Goal: Transaction & Acquisition: Purchase product/service

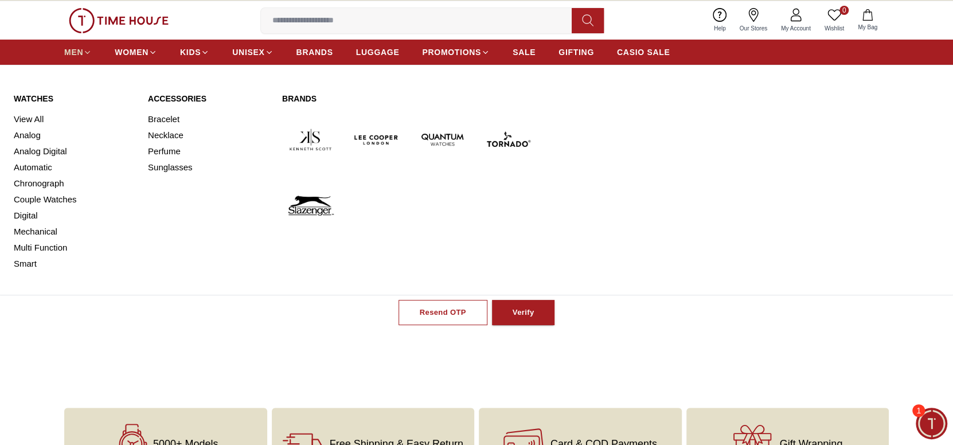
click at [71, 53] on span "MEN" at bounding box center [73, 51] width 19 height 11
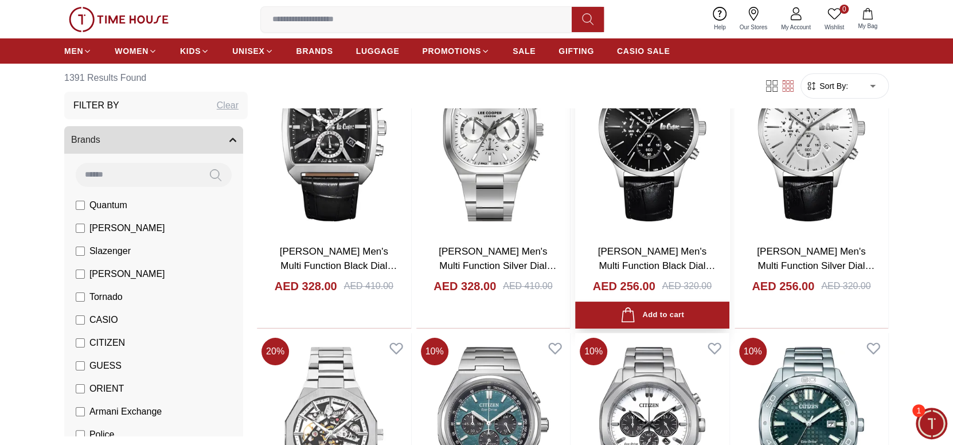
scroll to position [2944, 0]
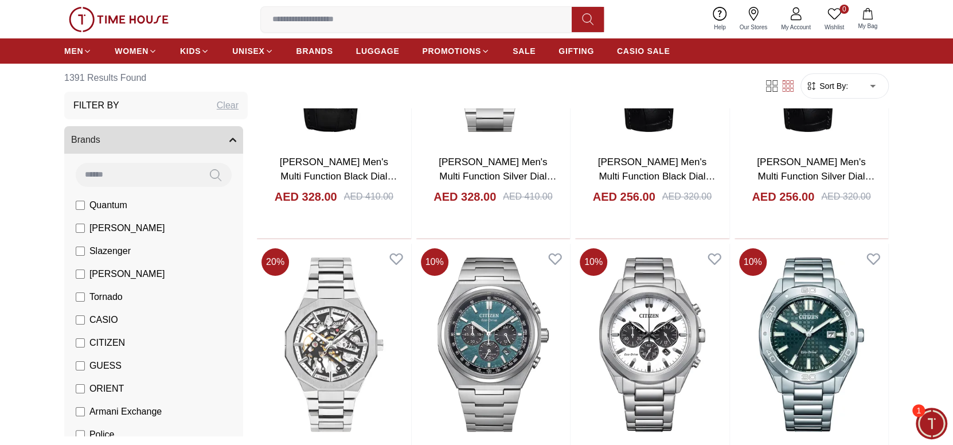
click at [926, 421] on span "Minimize live chat window" at bounding box center [931, 423] width 42 height 42
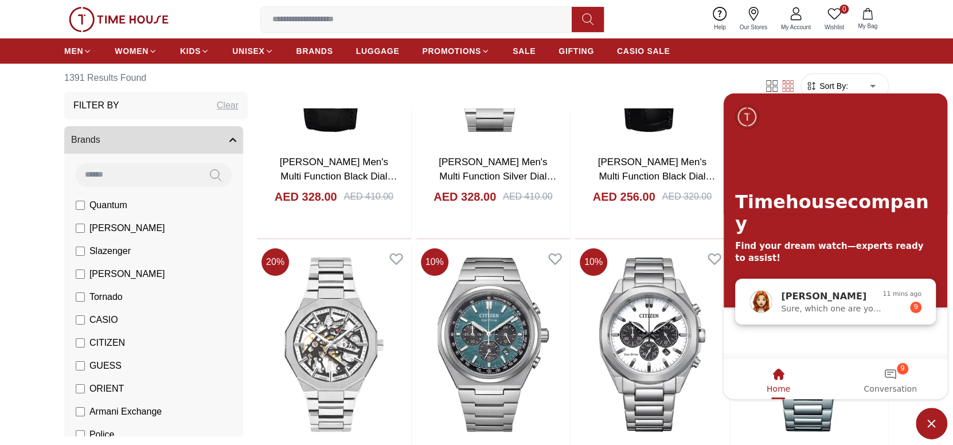
click at [818, 308] on span "Sure, which one are you looking forward to buy?" at bounding box center [831, 307] width 101 height 9
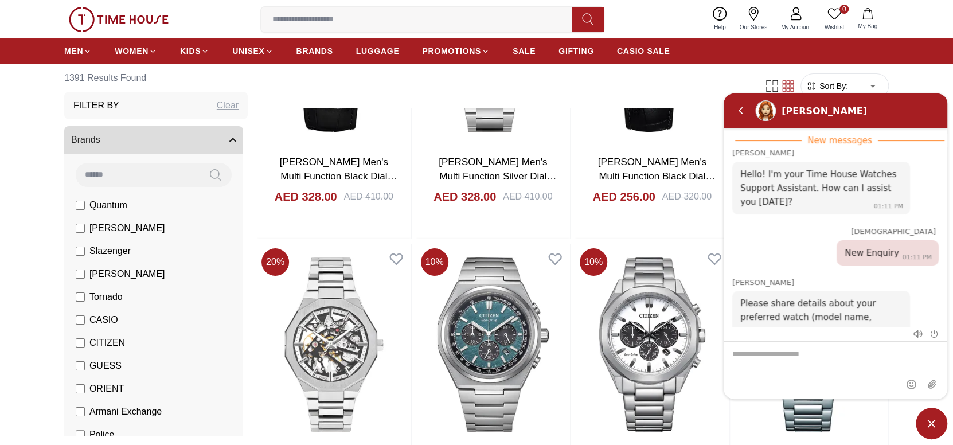
click at [807, 357] on textarea "We are here to help you" at bounding box center [835, 369] width 224 height 57
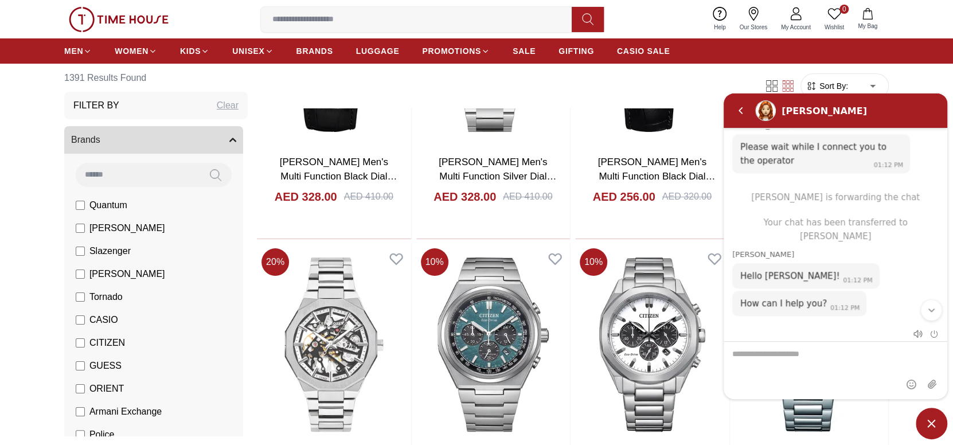
scroll to position [776, 0]
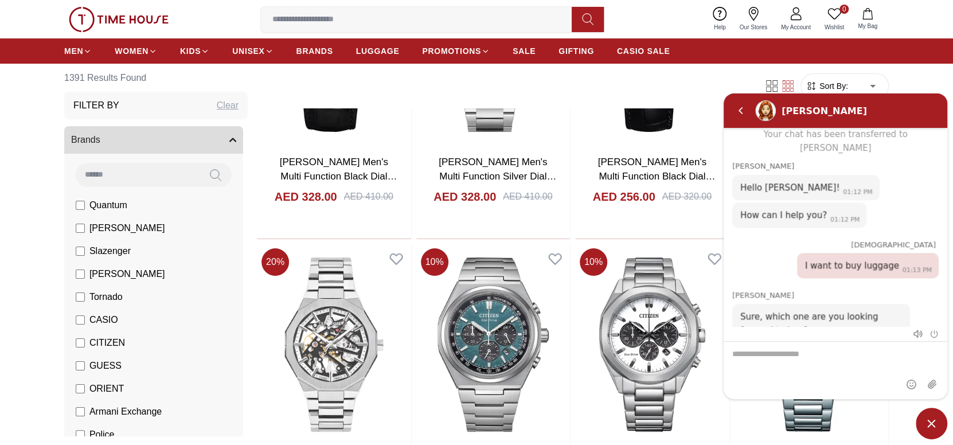
click at [791, 350] on textarea "We are here to help you" at bounding box center [835, 369] width 224 height 57
type textarea "**********"
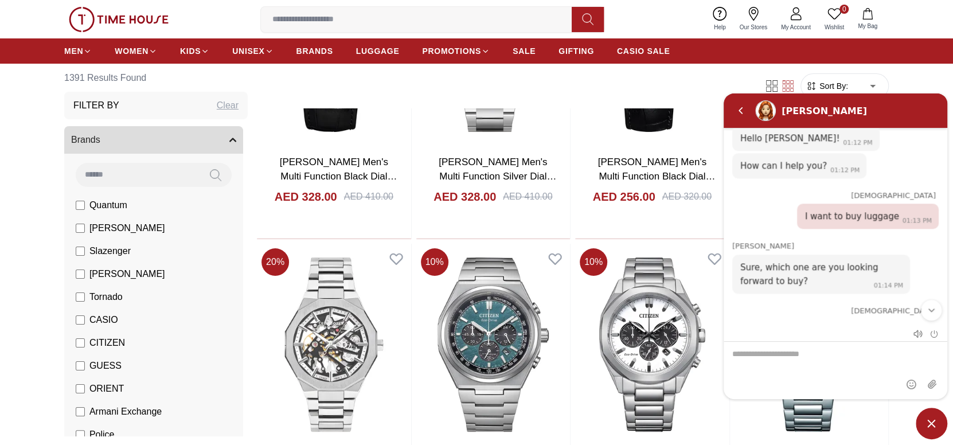
scroll to position [813, 0]
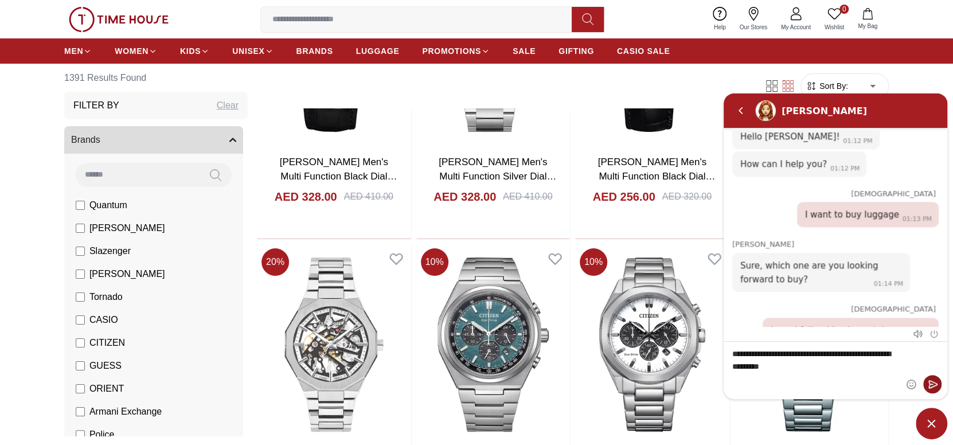
type textarea "**********"
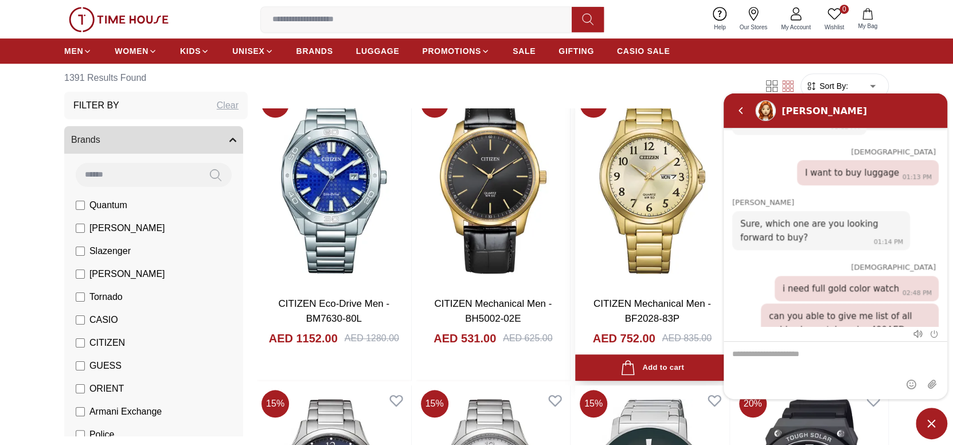
scroll to position [3403, 0]
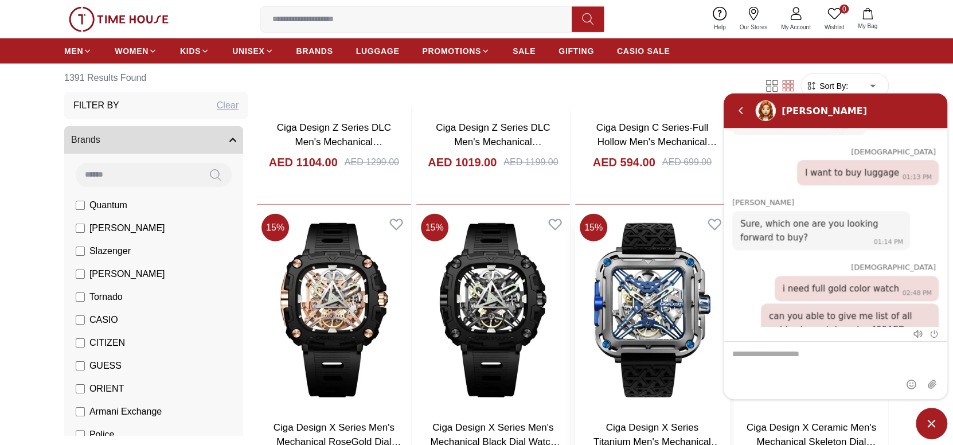
scroll to position [4664, 0]
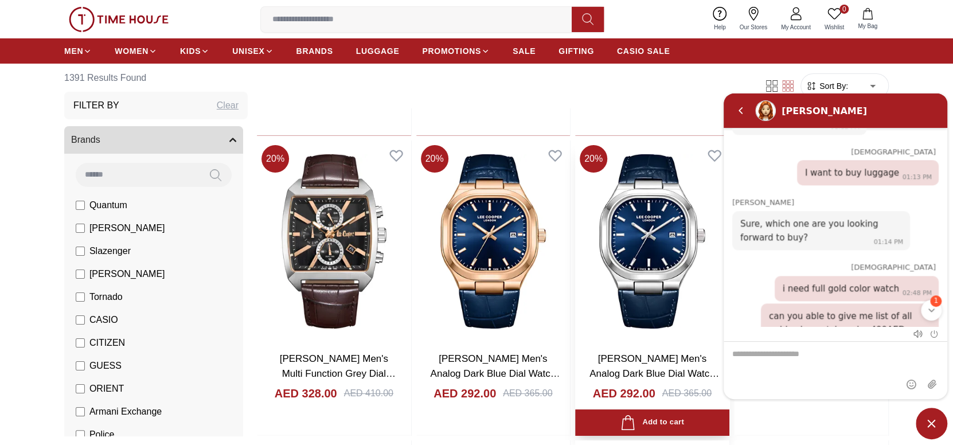
scroll to position [927, 0]
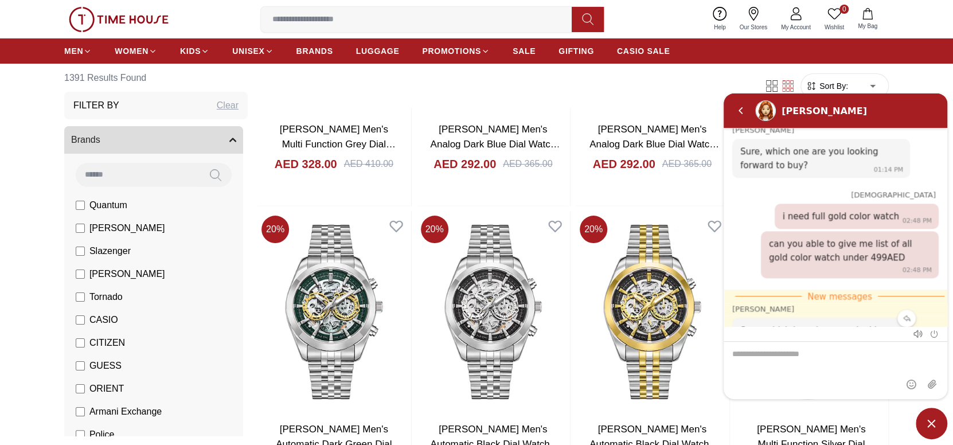
click at [887, 317] on div "Sure, which brand are you looking for? 02:49 PM" at bounding box center [821, 336] width 178 height 39
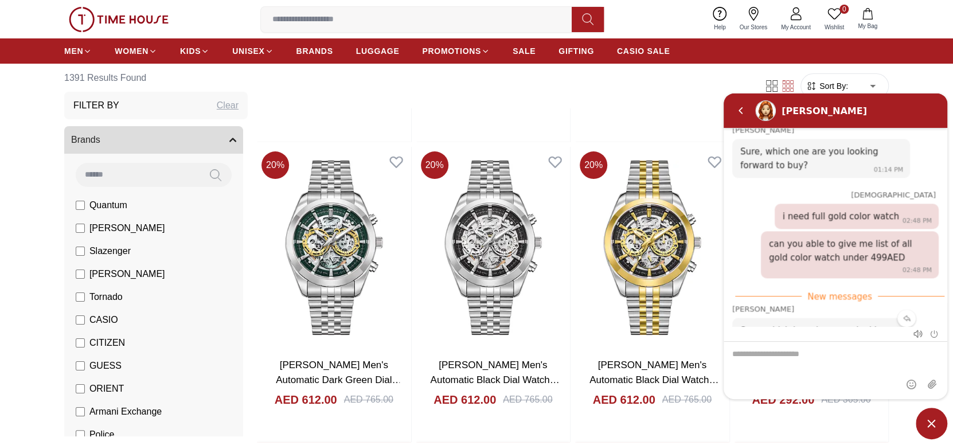
scroll to position [8906, 0]
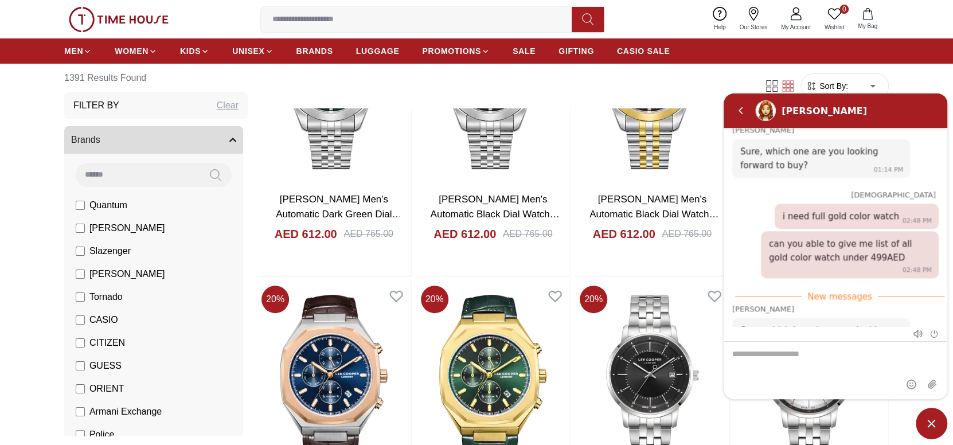
click at [868, 349] on textarea "We are here to help you" at bounding box center [835, 369] width 224 height 57
type textarea "*********"
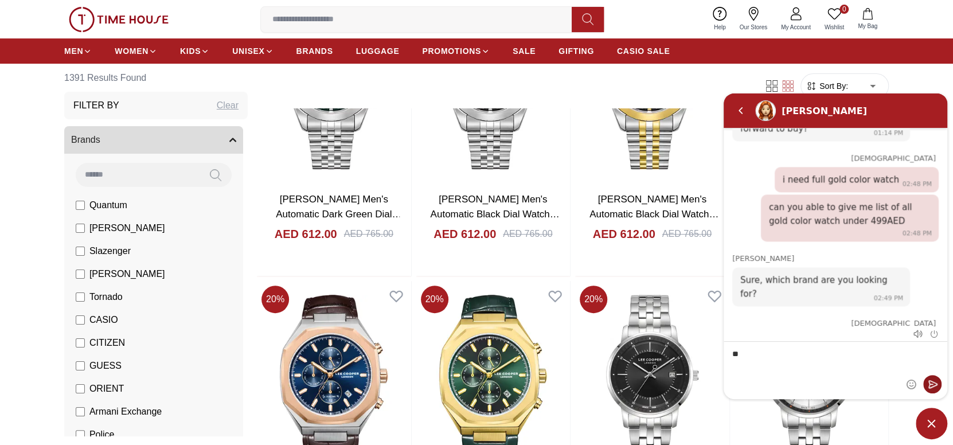
type textarea "*"
type textarea "******"
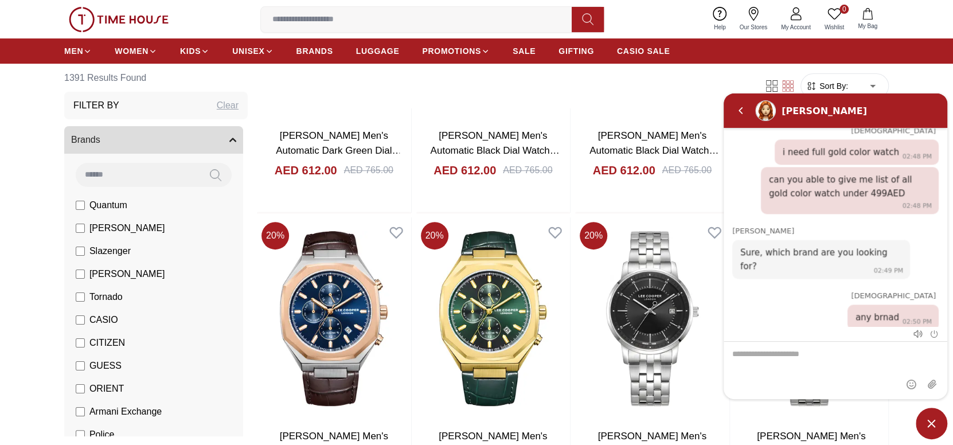
scroll to position [9020, 0]
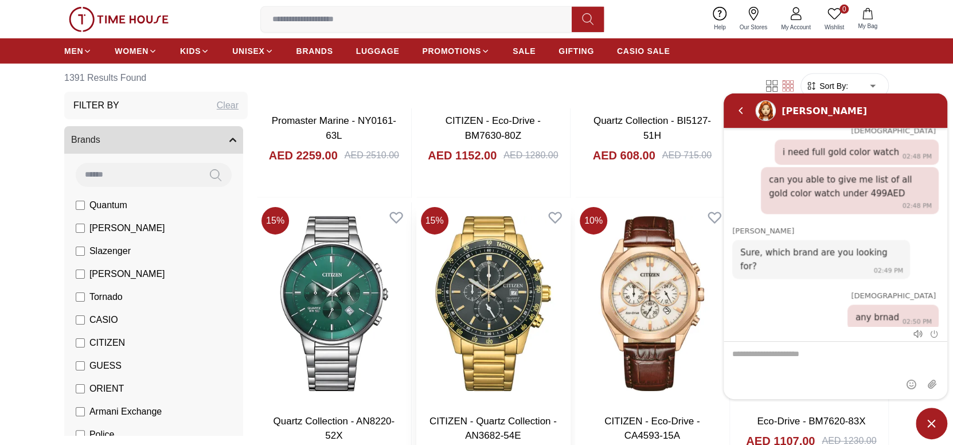
scroll to position [11141, 0]
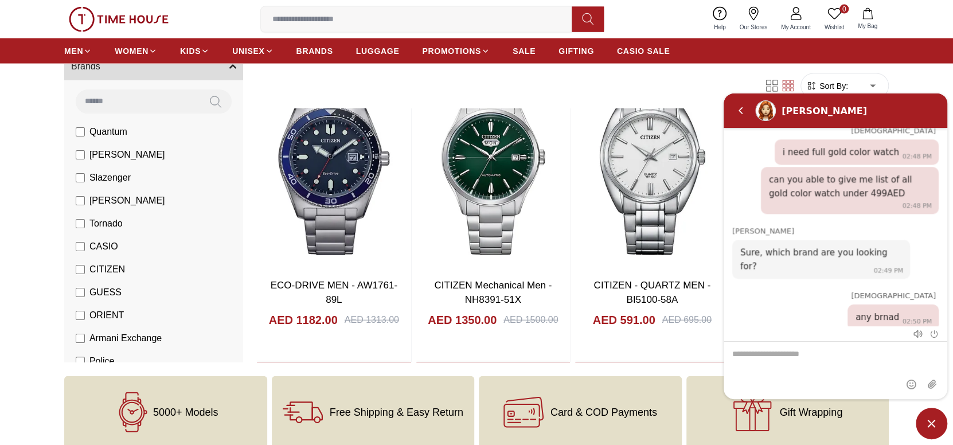
scroll to position [992, 0]
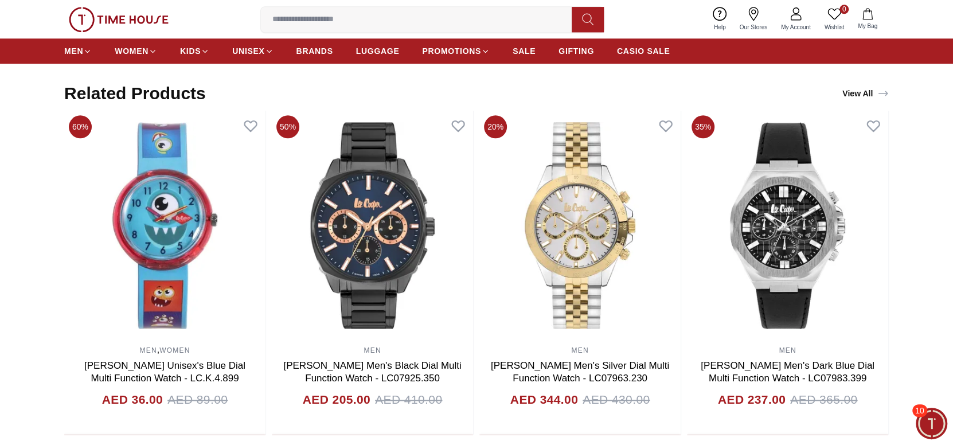
scroll to position [802, 0]
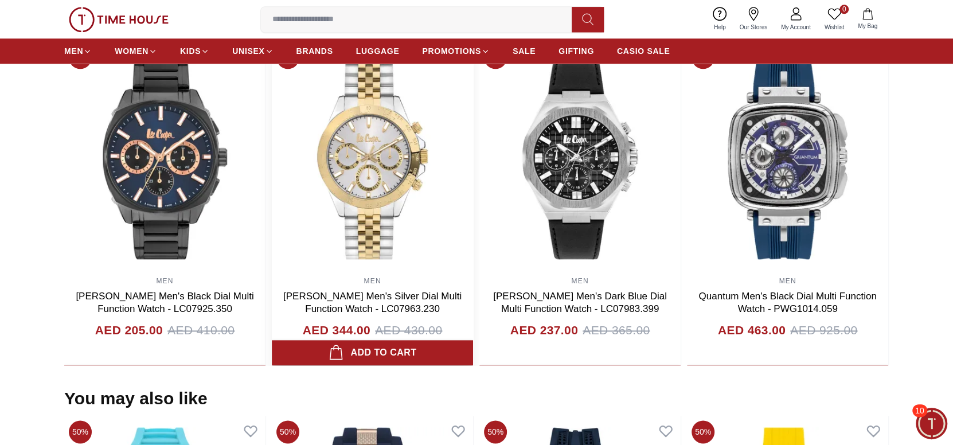
click at [473, 217] on img at bounding box center [372, 155] width 201 height 229
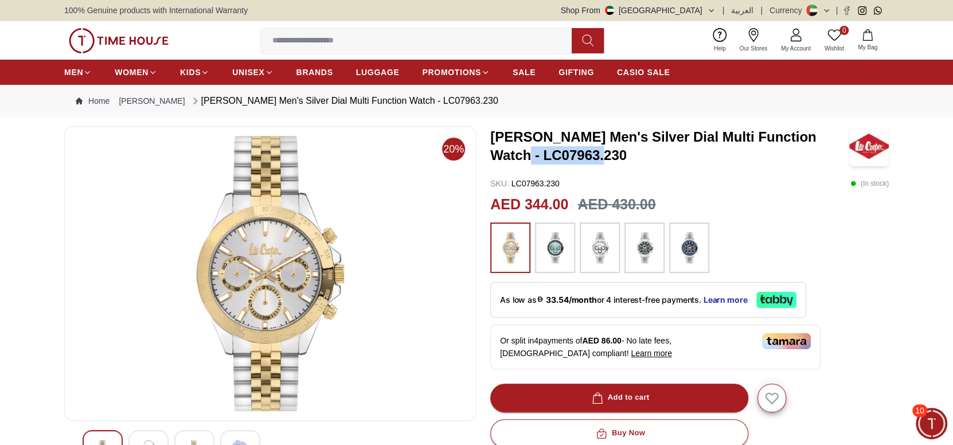
drag, startPoint x: 575, startPoint y: 156, endPoint x: 493, endPoint y: 153, distance: 82.0
click at [493, 153] on h3 "Lee Cooper Men's Silver Dial Multi Function Watch - LC07963.230" at bounding box center [669, 146] width 359 height 37
copy h3 "LC07963.230"
click at [590, 143] on h3 "Lee Cooper Men's Silver Dial Multi Function Watch - LC07963.230" at bounding box center [669, 146] width 359 height 37
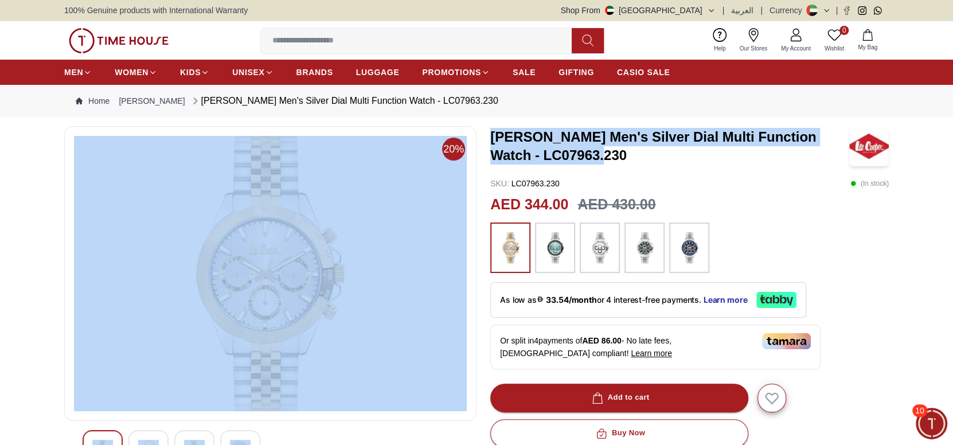
drag, startPoint x: 585, startPoint y: 152, endPoint x: 480, endPoint y: 136, distance: 106.0
click at [480, 136] on div "20% Lee Cooper Men's Silver Dial Multi Function Watch - LC07963.230 SKU : LC079…" at bounding box center [476, 418] width 824 height 584
click at [617, 162] on h3 "Lee Cooper Men's Silver Dial Multi Function Watch - LC07963.230" at bounding box center [669, 146] width 359 height 37
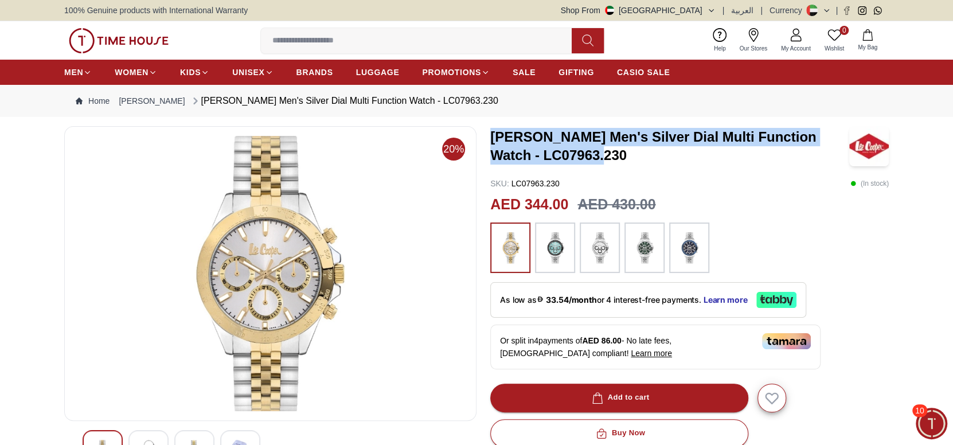
drag, startPoint x: 561, startPoint y: 156, endPoint x: 488, endPoint y: 138, distance: 75.1
click at [488, 138] on div "20% Lee Cooper Men's Silver Dial Multi Function Watch - LC07963.230 SKU : LC079…" at bounding box center [476, 418] width 824 height 584
